Goal: Task Accomplishment & Management: Manage account settings

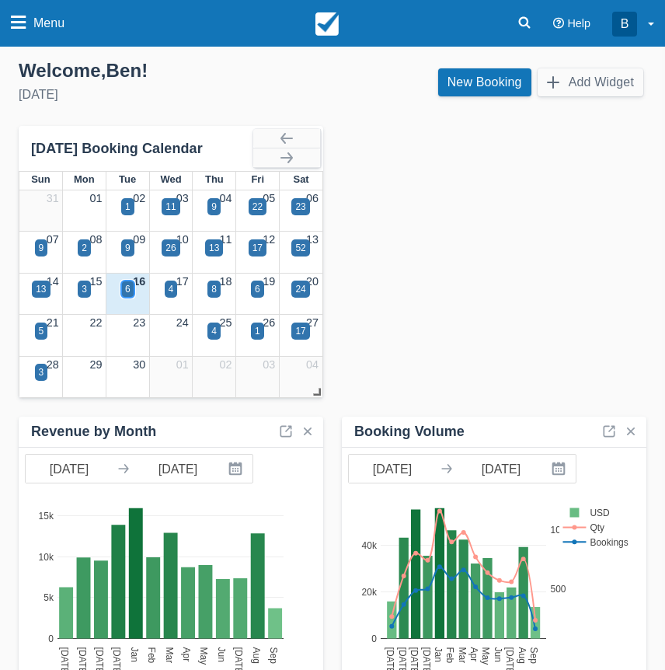
click at [121, 291] on div "6" at bounding box center [127, 288] width 13 height 17
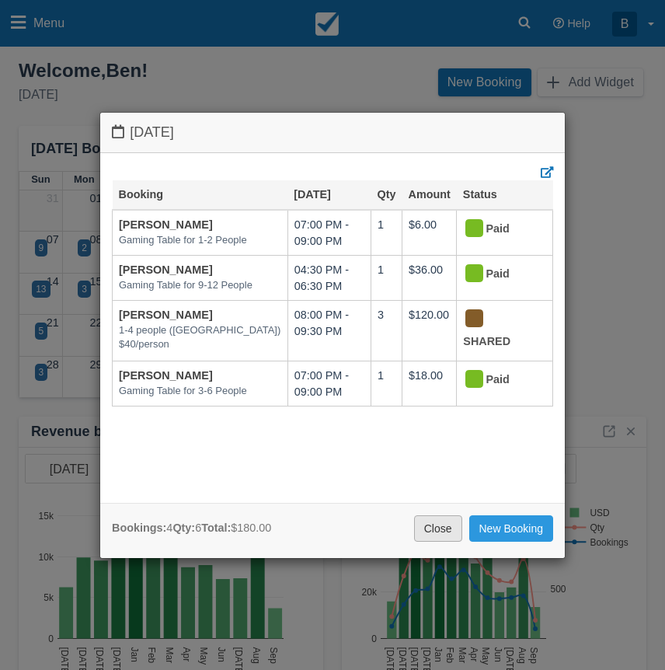
click at [436, 519] on link "Close" at bounding box center [438, 528] width 48 height 26
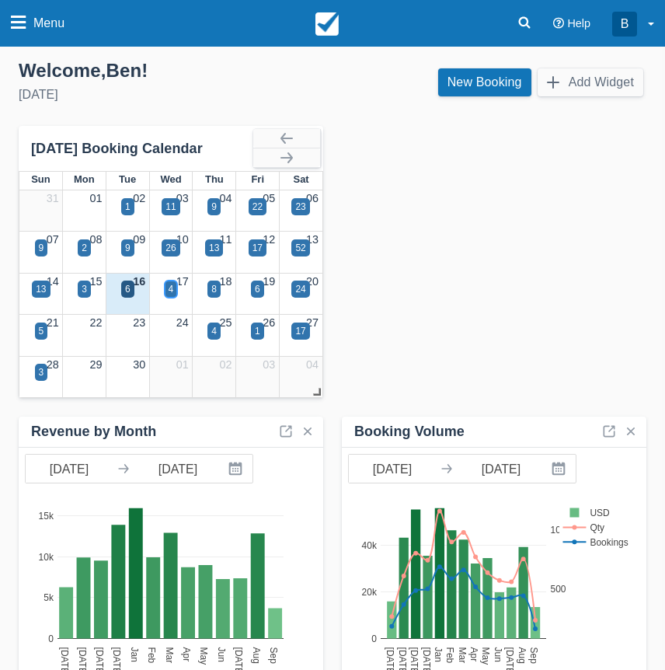
click at [172, 294] on div "4" at bounding box center [171, 289] width 5 height 14
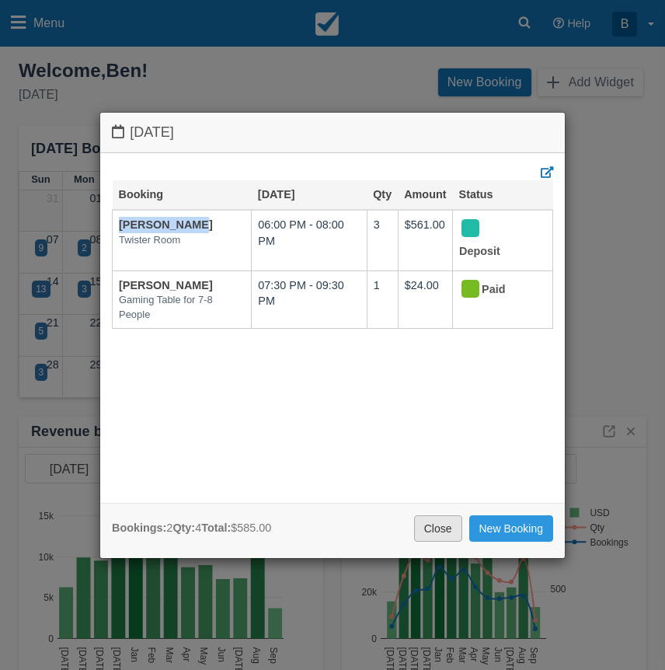
click at [423, 534] on link "Close" at bounding box center [438, 528] width 48 height 26
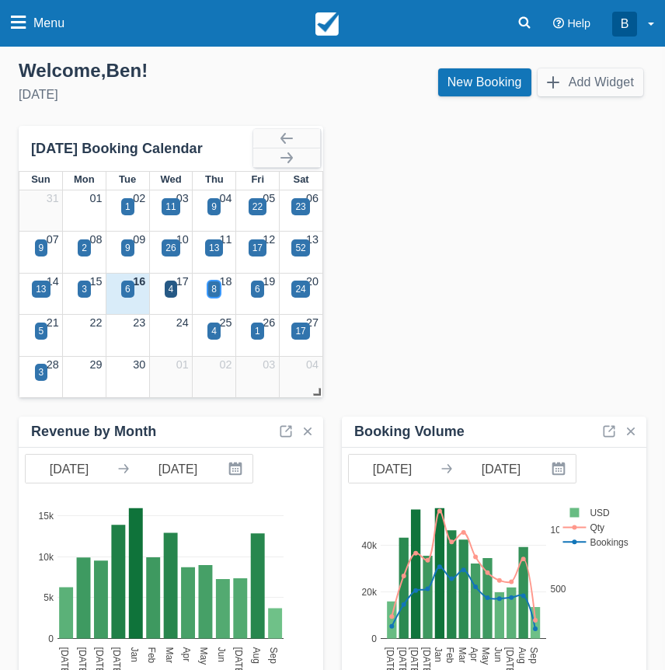
click at [218, 287] on div "8" at bounding box center [213, 288] width 13 height 17
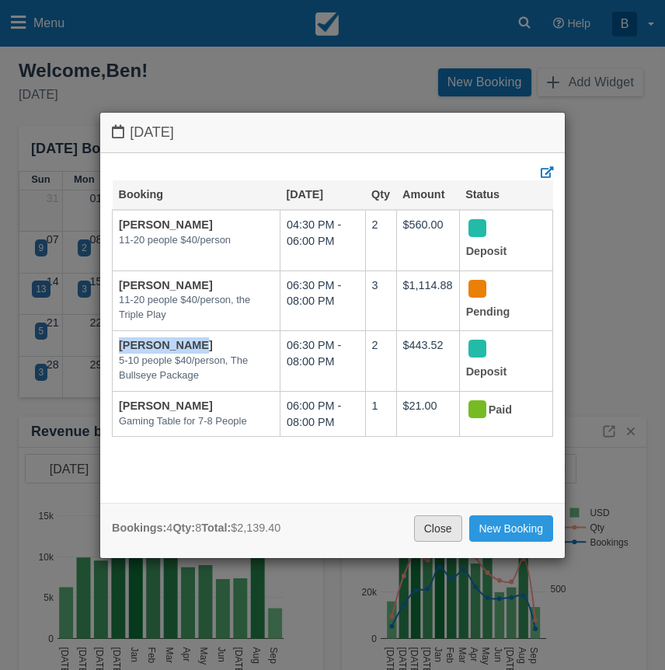
click at [441, 522] on link "Close" at bounding box center [438, 528] width 48 height 26
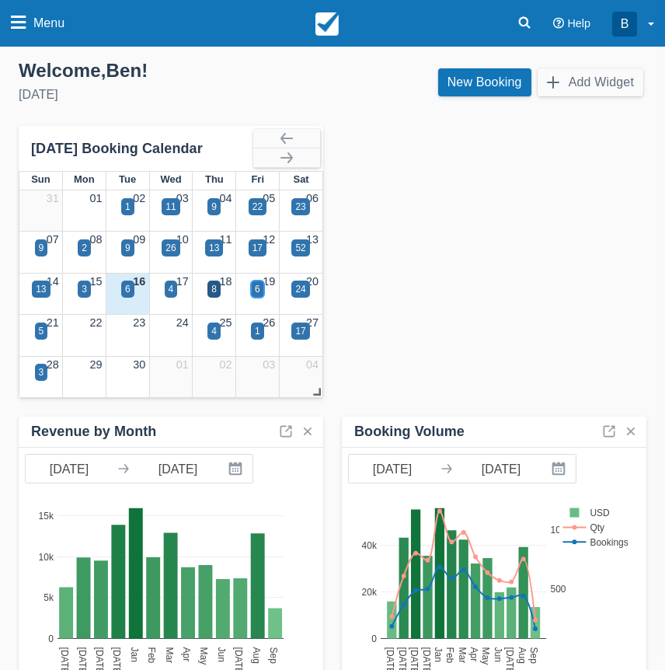
click at [261, 287] on div "6" at bounding box center [257, 288] width 13 height 17
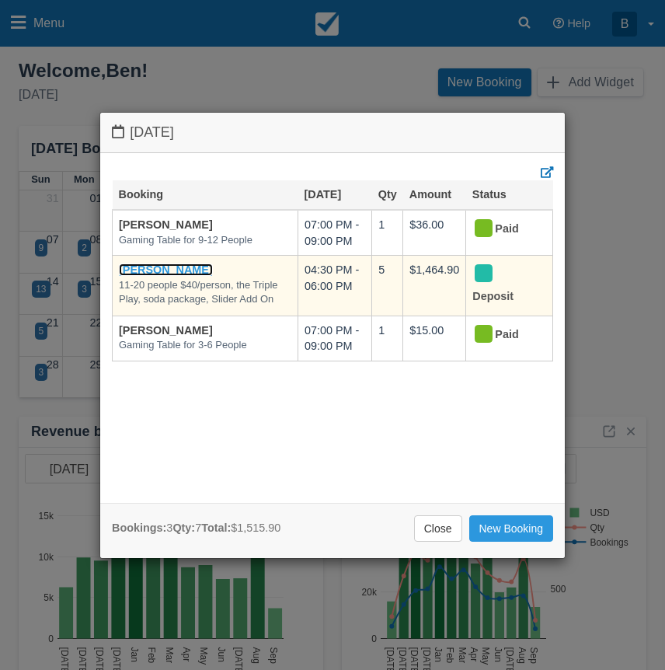
click at [155, 265] on link "Matt Butka" at bounding box center [166, 269] width 94 height 12
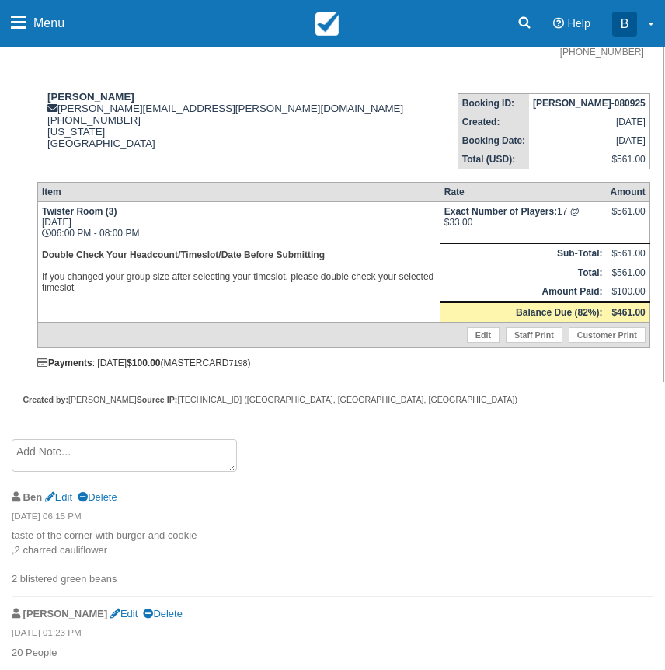
scroll to position [550, 0]
click at [143, 616] on link "Delete" at bounding box center [162, 613] width 39 height 12
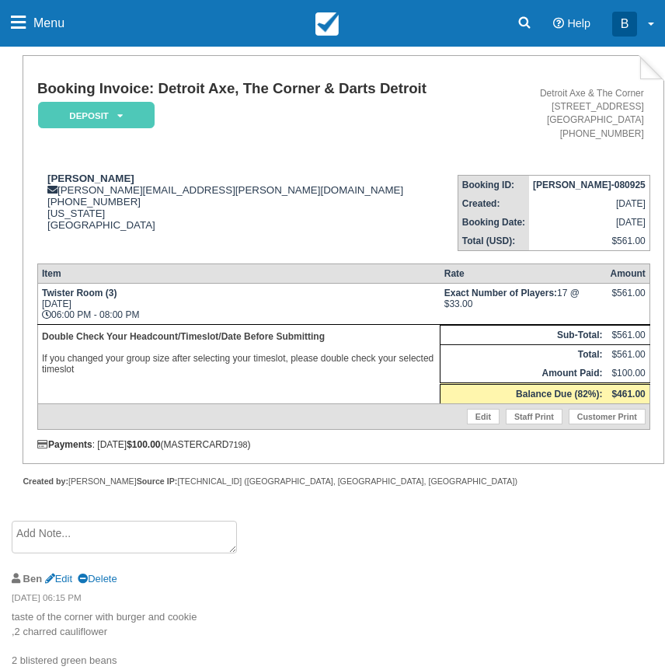
scroll to position [477, 0]
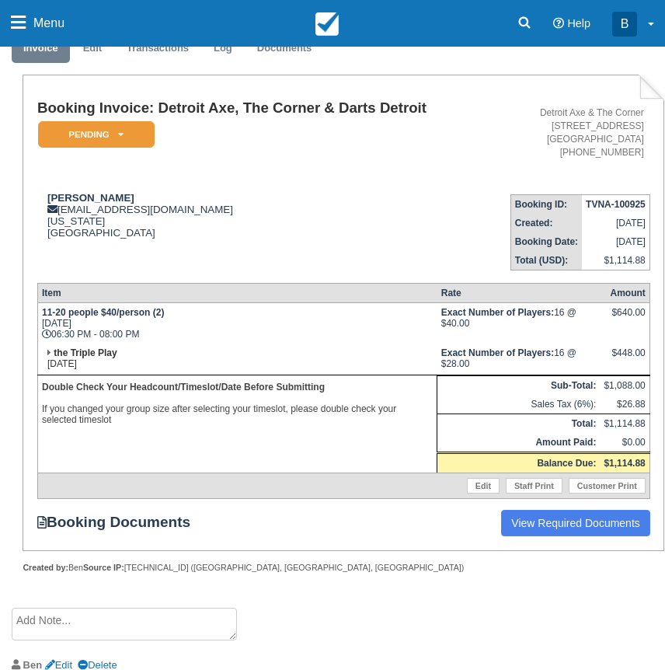
scroll to position [500, 0]
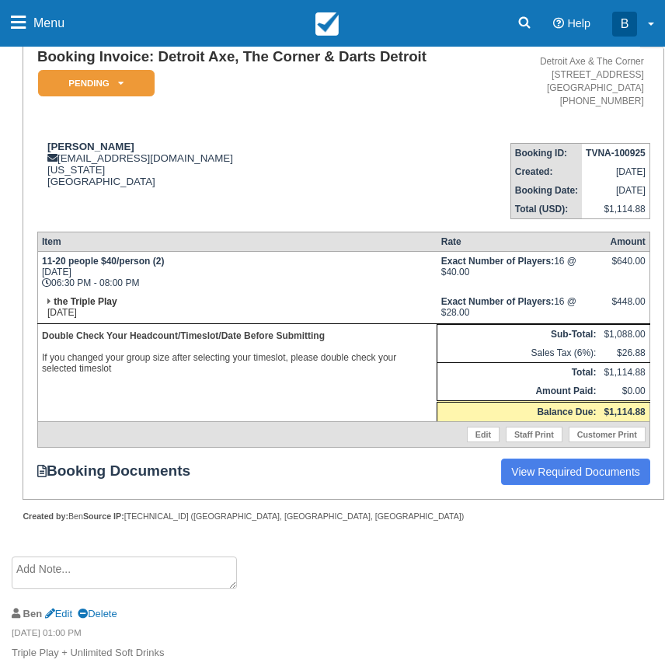
click at [41, 297] on td "the Triple Play Thu Sep 18, 2025" at bounding box center [236, 308] width 399 height 32
click at [47, 297] on td "the Triple Play Thu Sep 18, 2025" at bounding box center [236, 308] width 399 height 32
click at [61, 302] on strong "the Triple Play" at bounding box center [85, 301] width 63 height 11
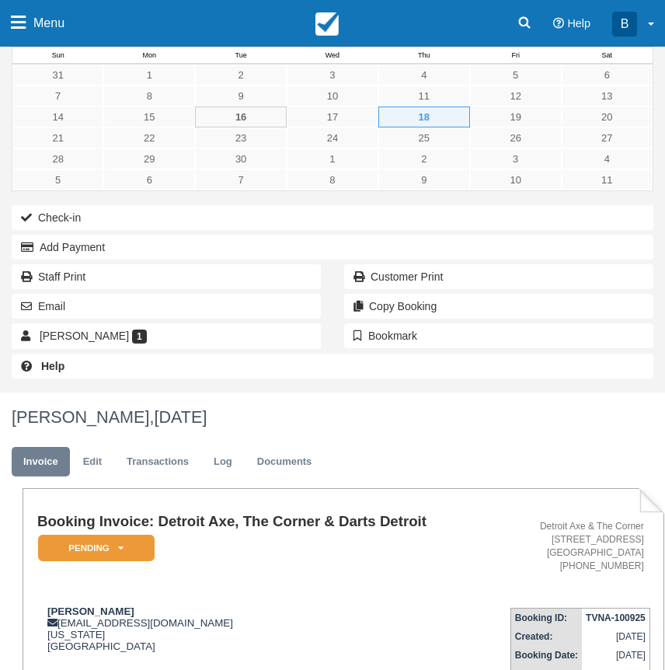
scroll to position [0, 0]
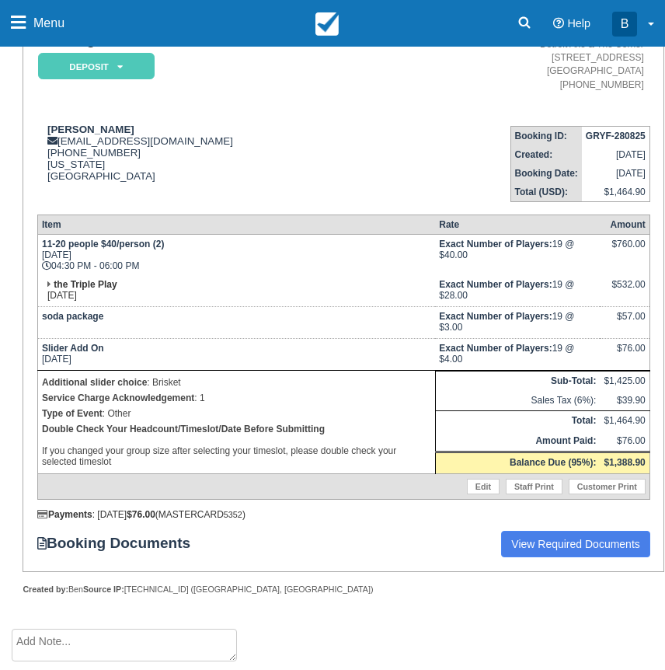
scroll to position [538, 0]
click at [48, 280] on icon at bounding box center [49, 284] width 4 height 9
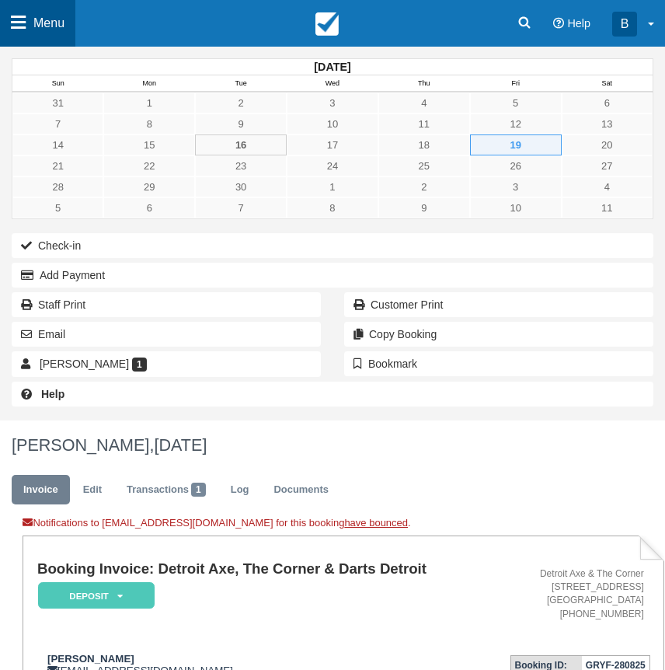
click at [61, 32] on span "Menu" at bounding box center [48, 23] width 31 height 47
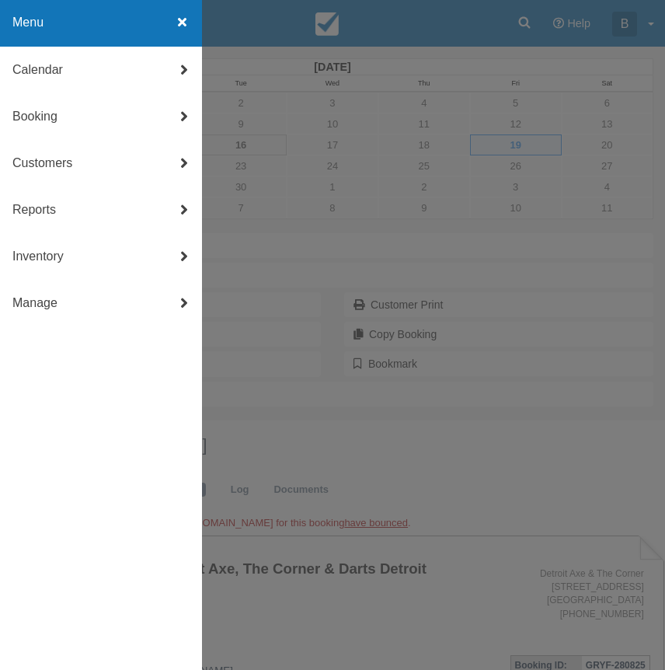
click at [298, 29] on div at bounding box center [332, 335] width 665 height 670
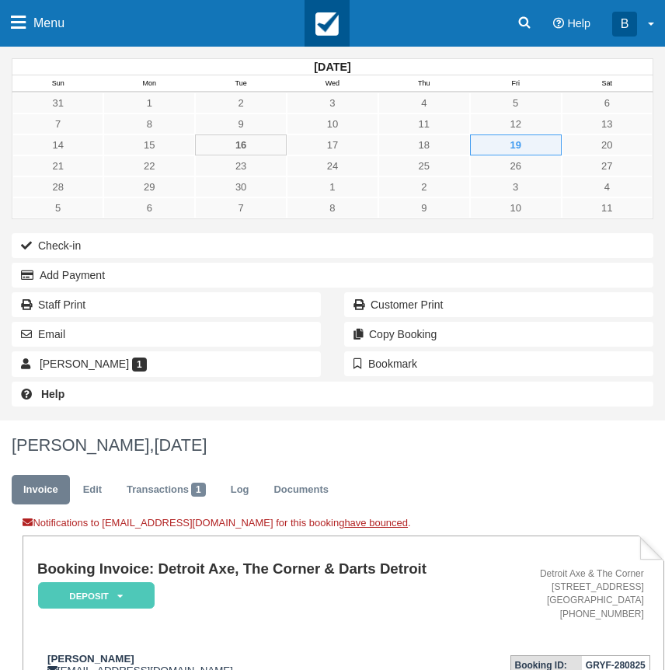
click at [312, 22] on link at bounding box center [327, 23] width 45 height 47
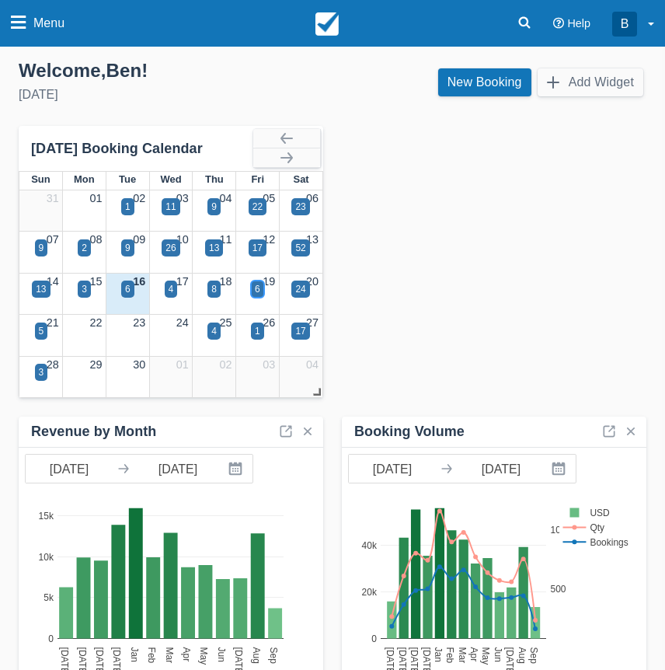
click at [256, 293] on div "6" at bounding box center [257, 289] width 5 height 14
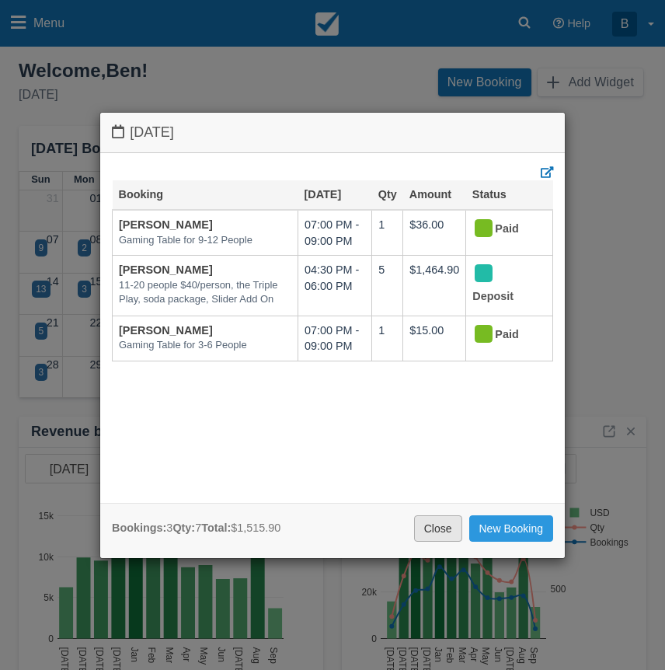
click at [430, 526] on link "Close" at bounding box center [438, 528] width 48 height 26
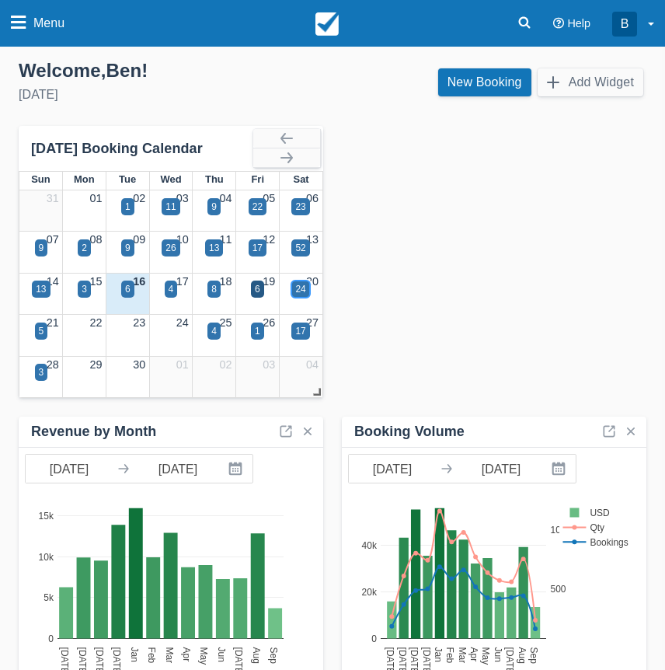
click at [302, 290] on div "24" at bounding box center [300, 289] width 10 height 14
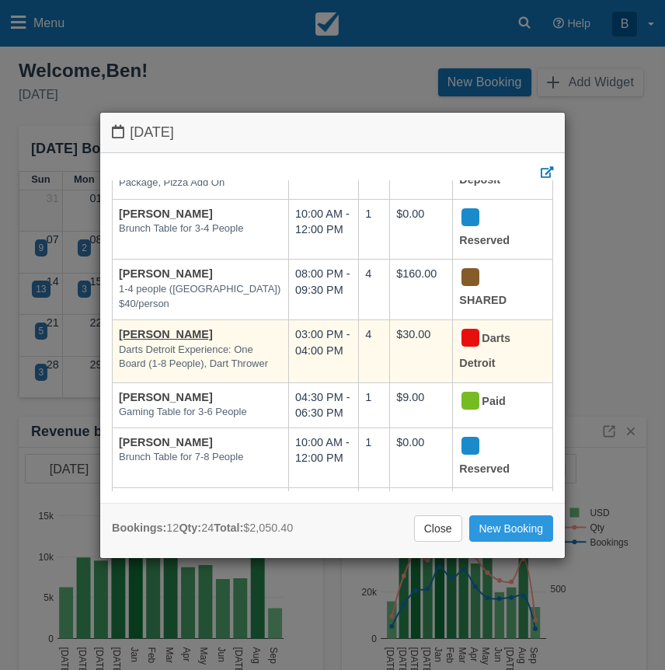
scroll to position [75, 0]
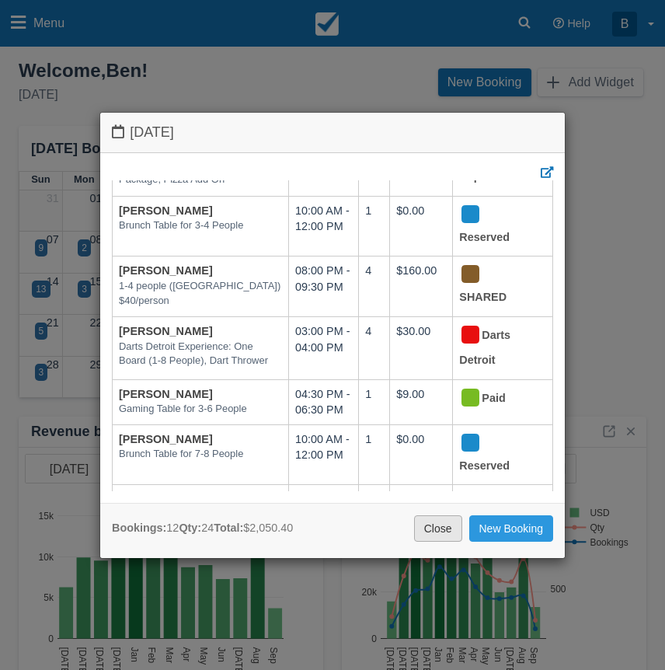
click at [437, 526] on link "Close" at bounding box center [438, 528] width 48 height 26
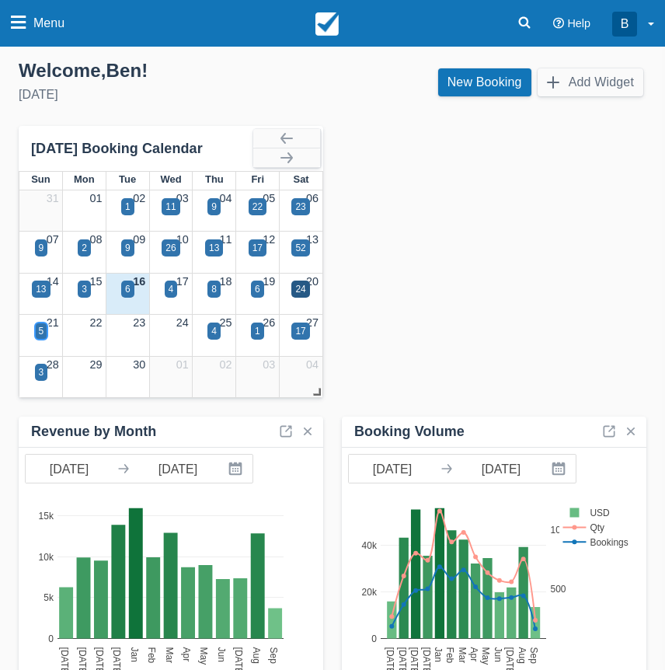
click at [42, 330] on div "5" at bounding box center [41, 331] width 5 height 14
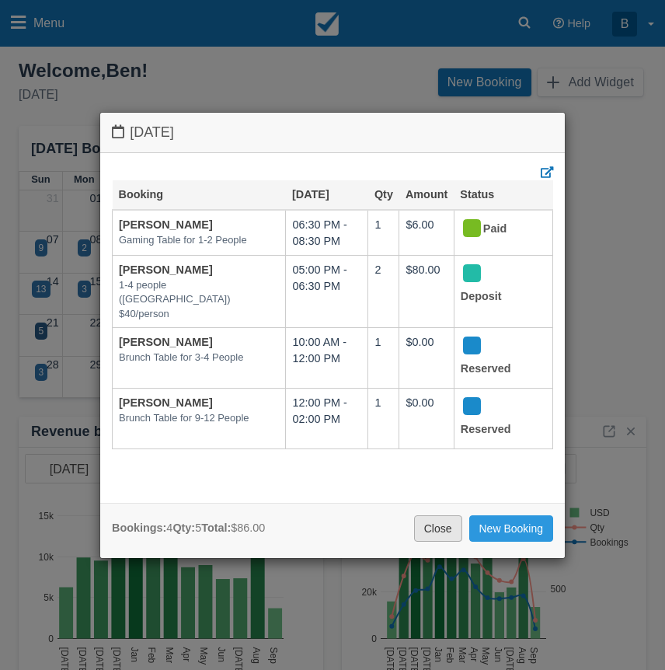
click at [433, 524] on link "Close" at bounding box center [438, 528] width 48 height 26
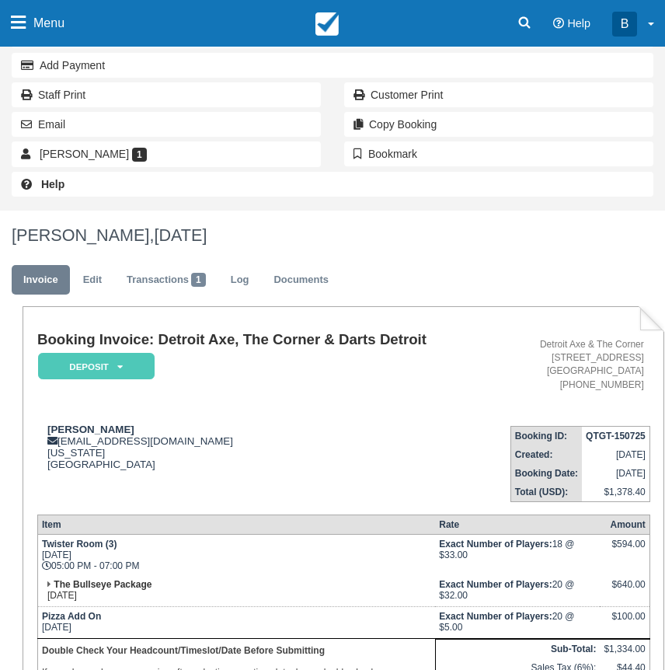
scroll to position [198, 0]
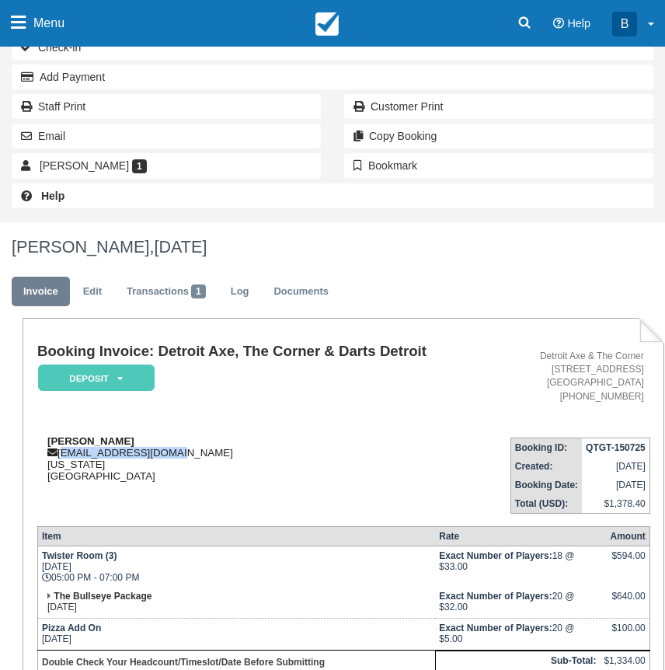
drag, startPoint x: 170, startPoint y: 456, endPoint x: 61, endPoint y: 457, distance: 109.5
click at [61, 457] on div "[PERSON_NAME] [EMAIL_ADDRESS][DOMAIN_NAME] [US_STATE][GEOGRAPHIC_DATA]" at bounding box center [262, 458] width 451 height 47
copy div "[EMAIL_ADDRESS][DOMAIN_NAME]"
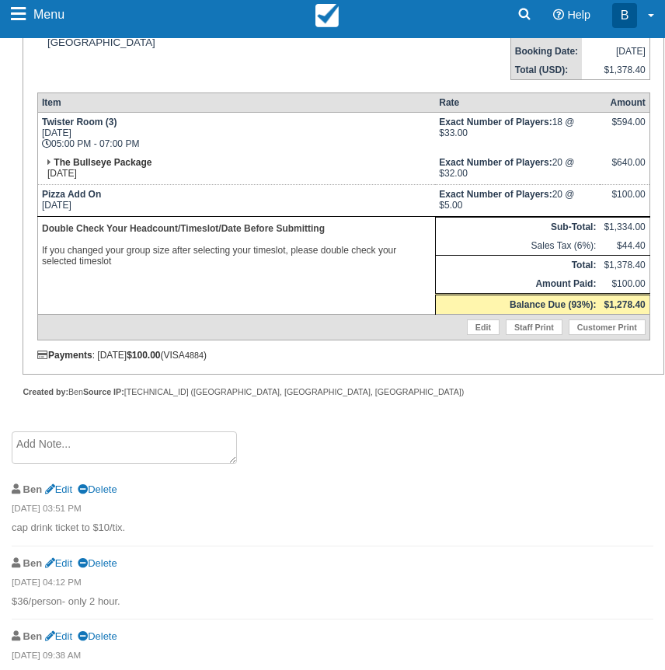
scroll to position [631, 0]
